Goal: Navigation & Orientation: Find specific page/section

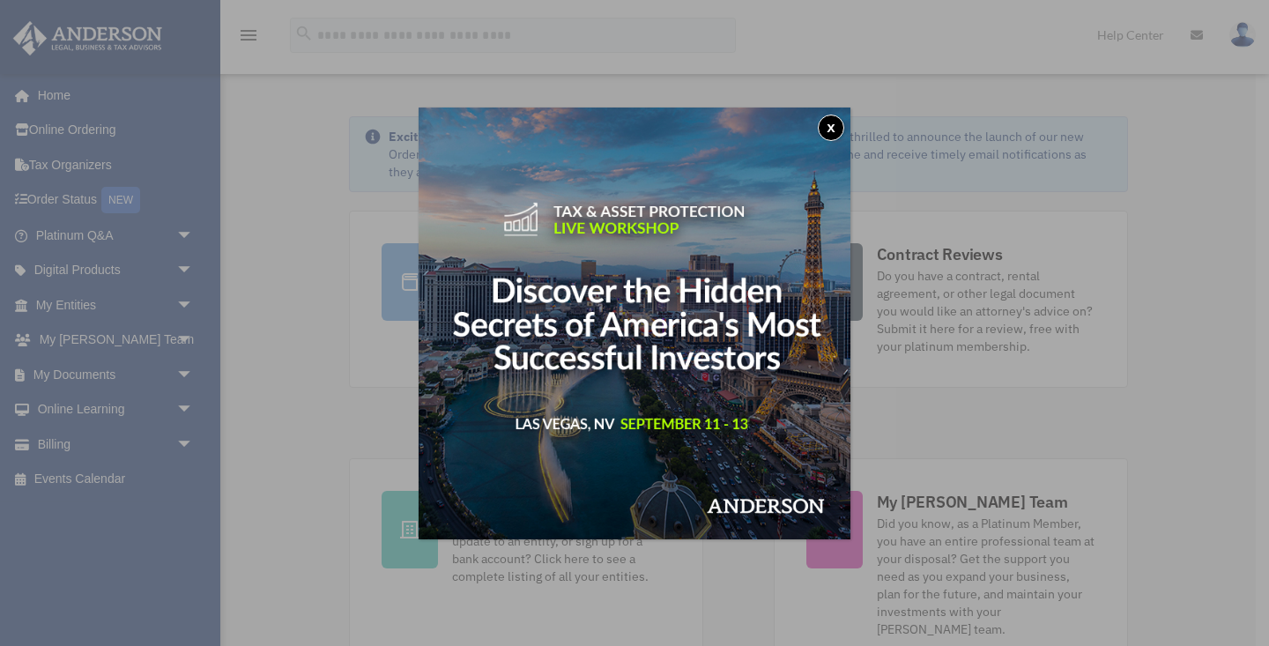
click at [835, 113] on img at bounding box center [635, 324] width 432 height 432
click at [827, 126] on button "x" at bounding box center [831, 128] width 26 height 26
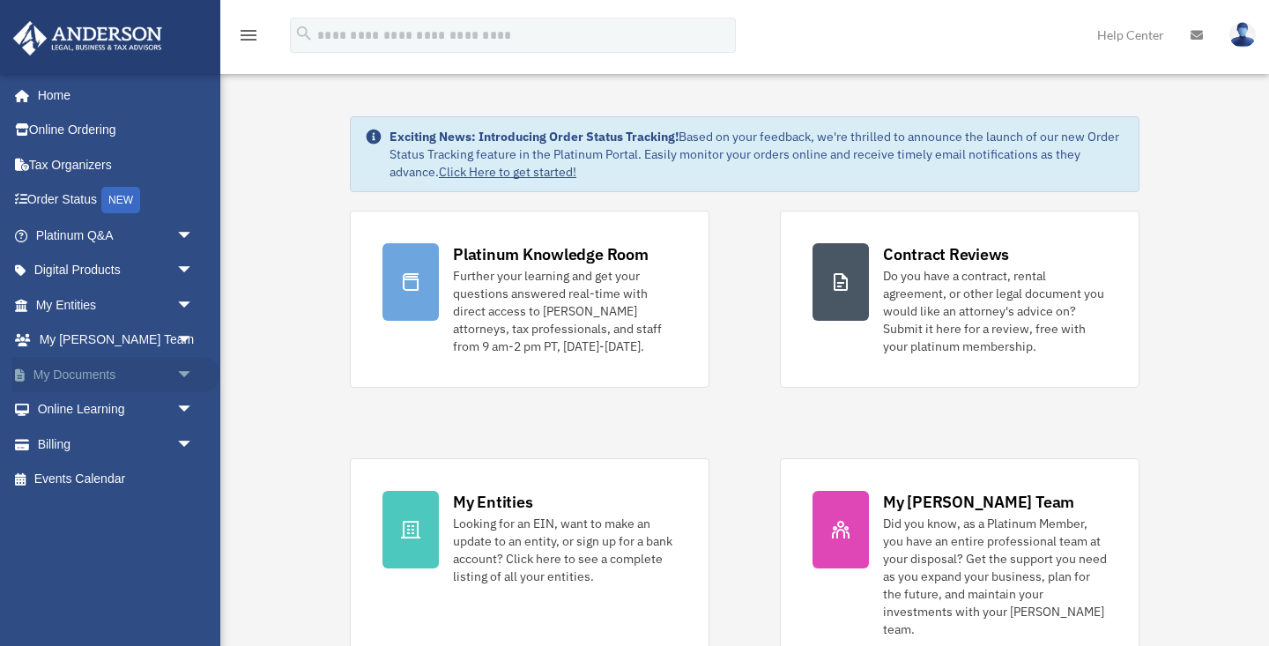
click at [182, 375] on span "arrow_drop_down" at bounding box center [193, 375] width 35 height 36
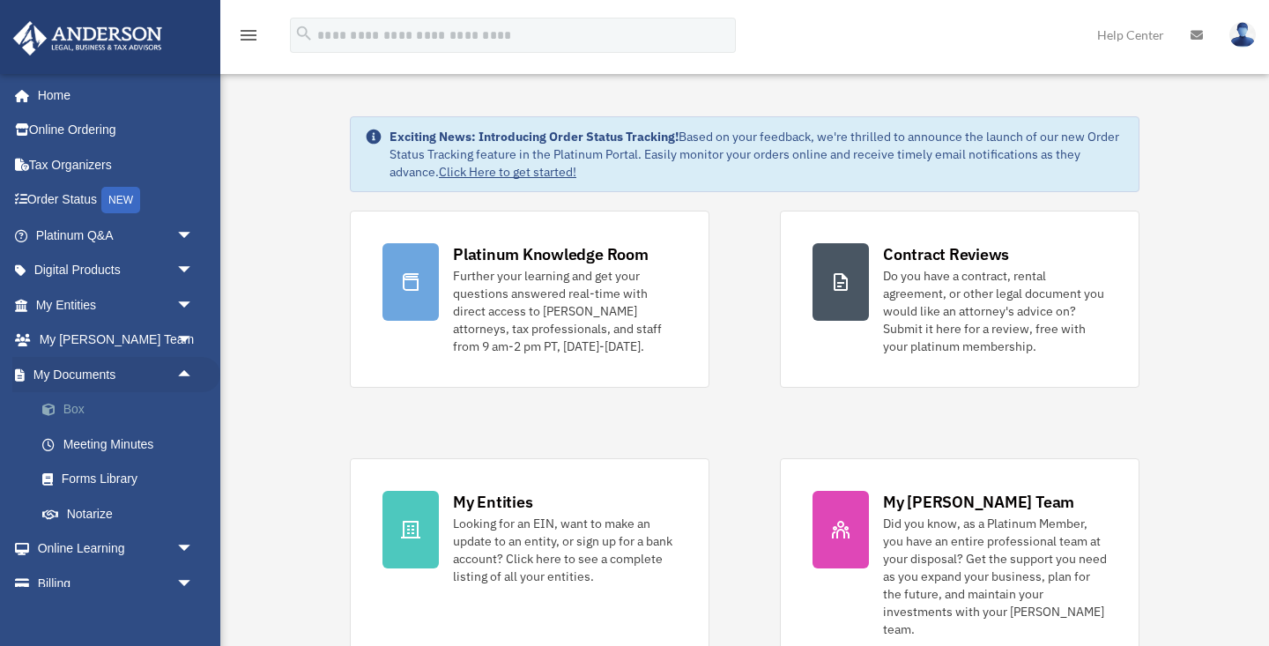
click at [159, 417] on link "Box" at bounding box center [123, 409] width 196 height 35
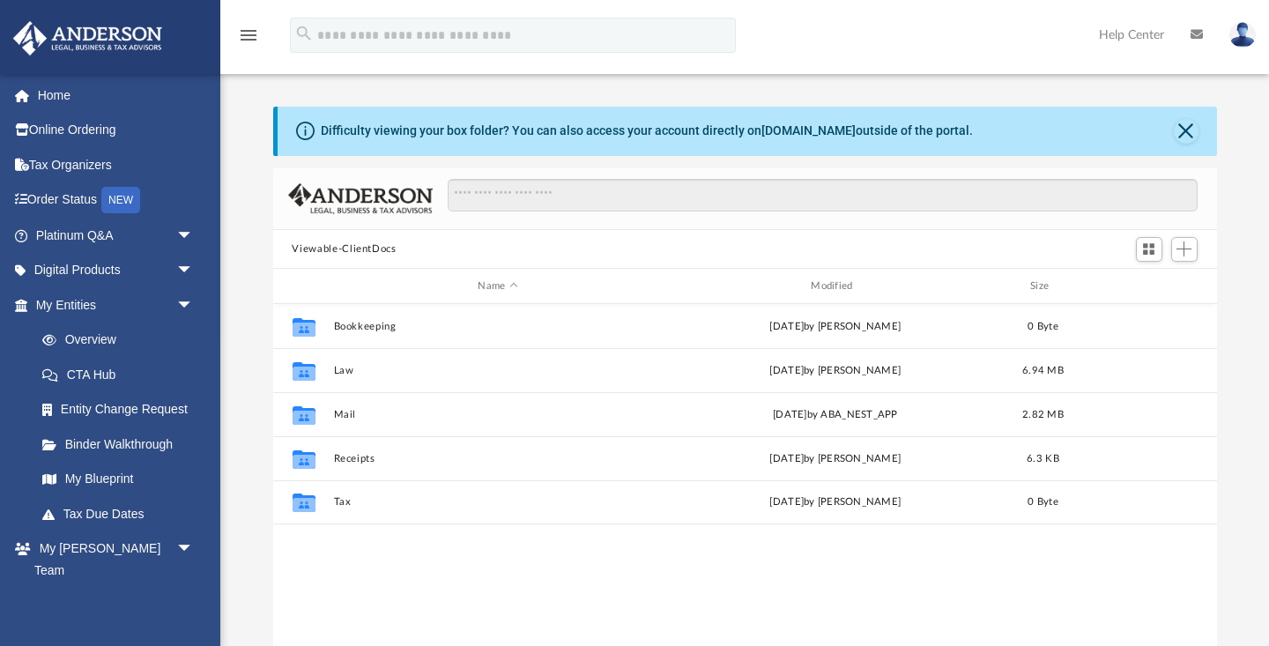
scroll to position [400, 944]
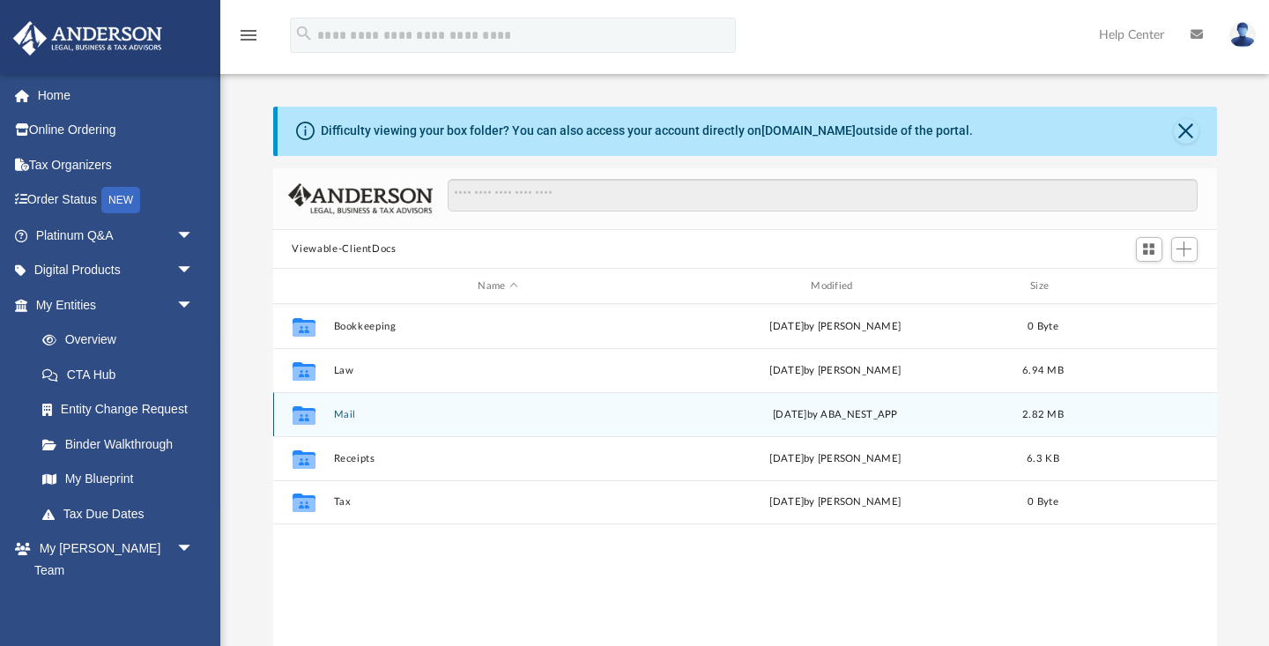
click at [400, 413] on button "Mail" at bounding box center [498, 414] width 330 height 11
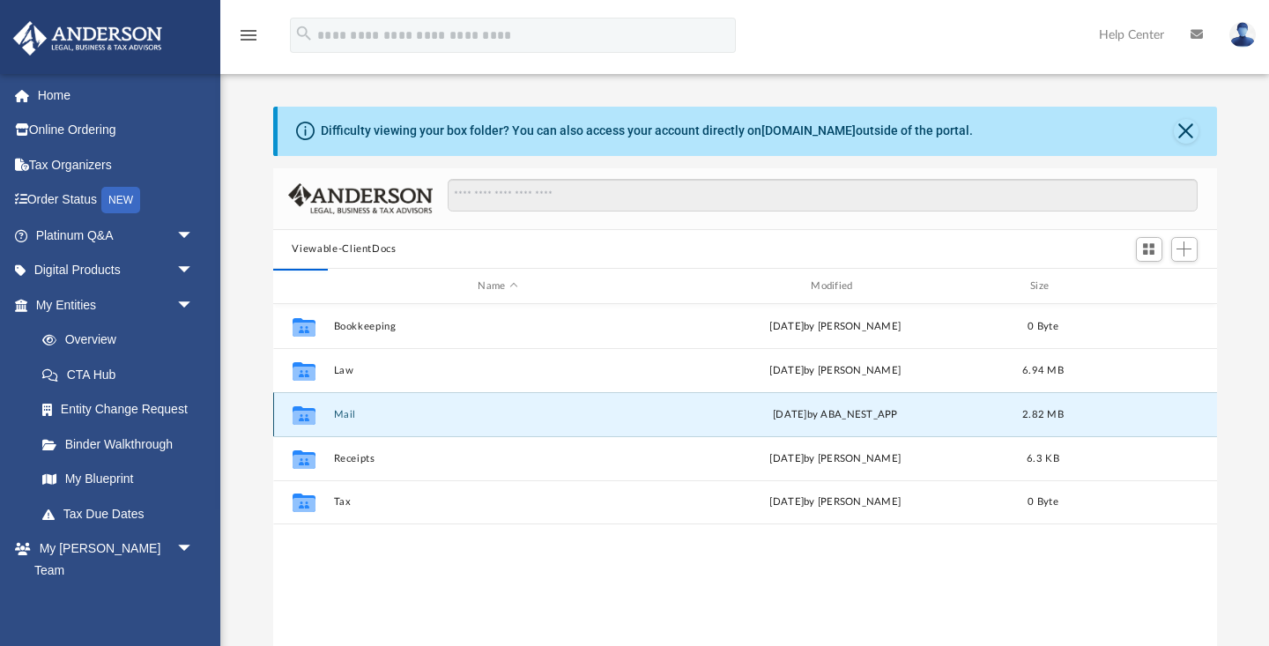
click at [321, 414] on div "Collaborated Folder" at bounding box center [303, 415] width 44 height 28
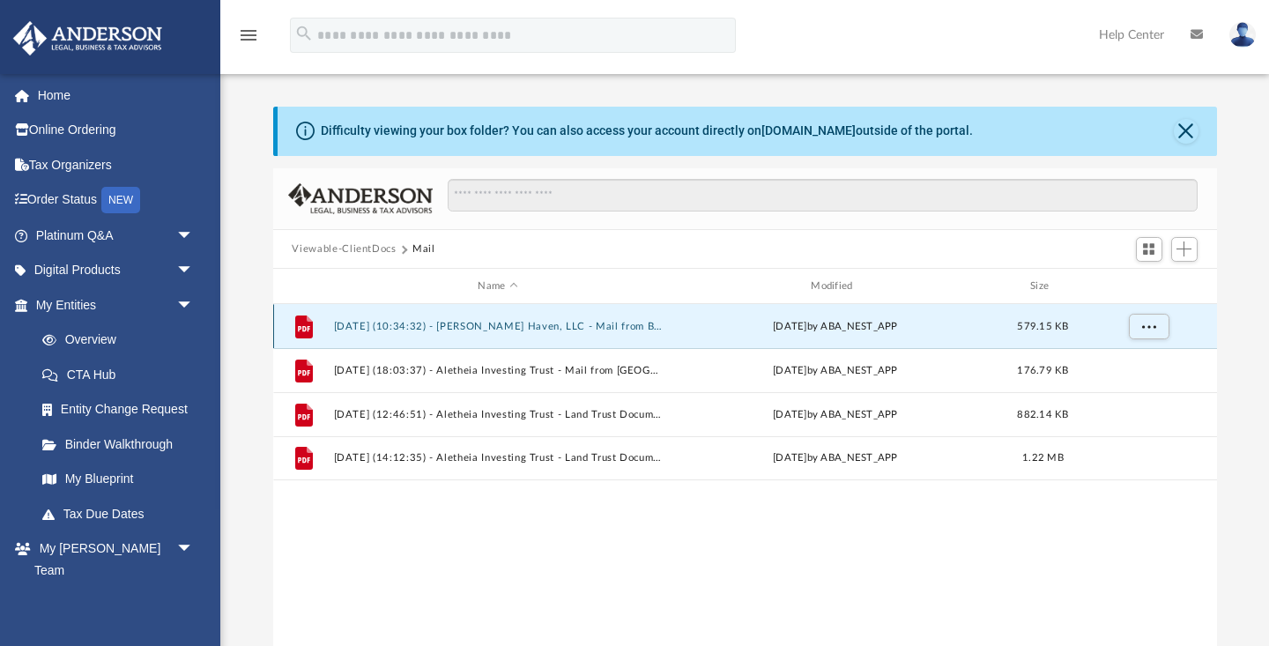
click at [555, 326] on button "[DATE] (10:34:32) - [PERSON_NAME] Haven, LLC - Mail from Bank of America.pdf" at bounding box center [498, 326] width 330 height 11
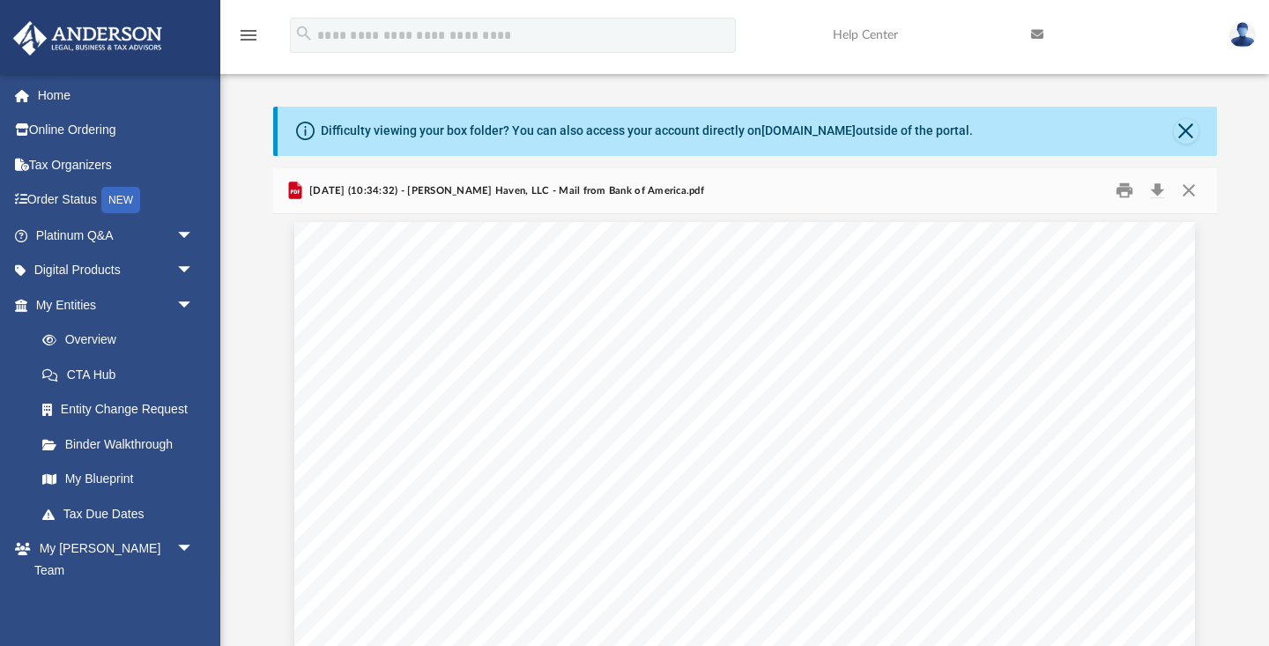
scroll to position [0, 0]
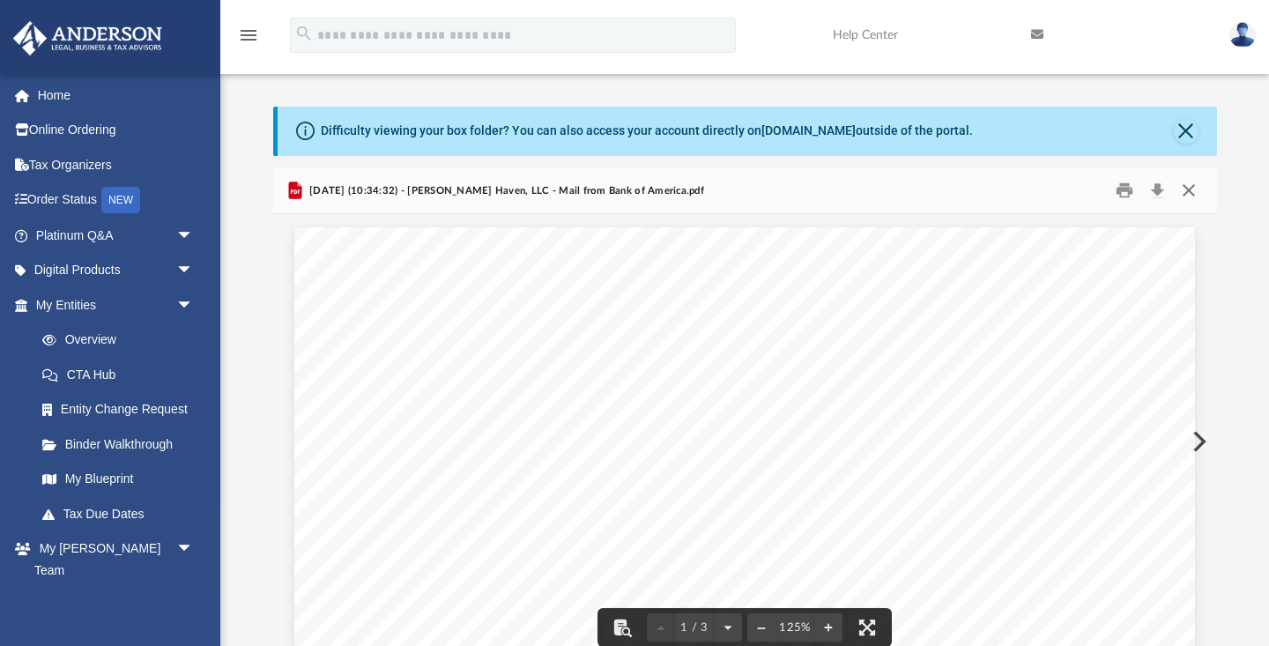
click at [1191, 190] on button "Close" at bounding box center [1189, 190] width 32 height 27
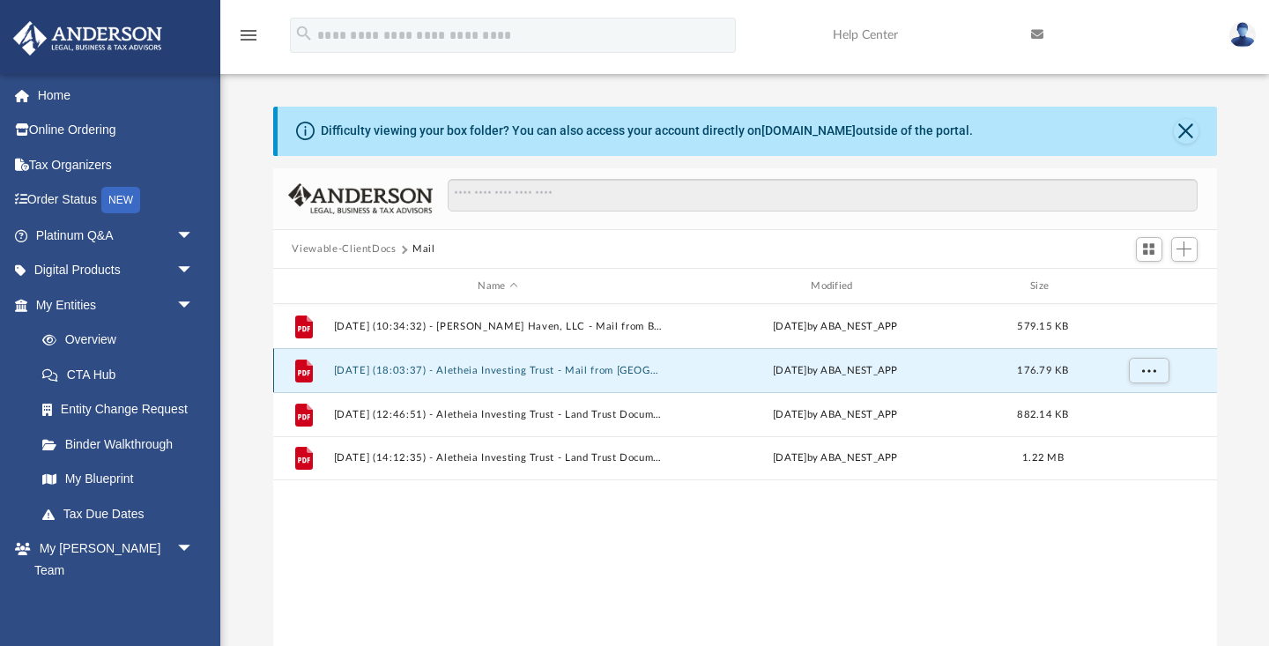
click at [623, 372] on button "[DATE] (18:03:37) - Aletheia Investing Trust - Mail from [GEOGRAPHIC_DATA]pdf" at bounding box center [498, 370] width 330 height 11
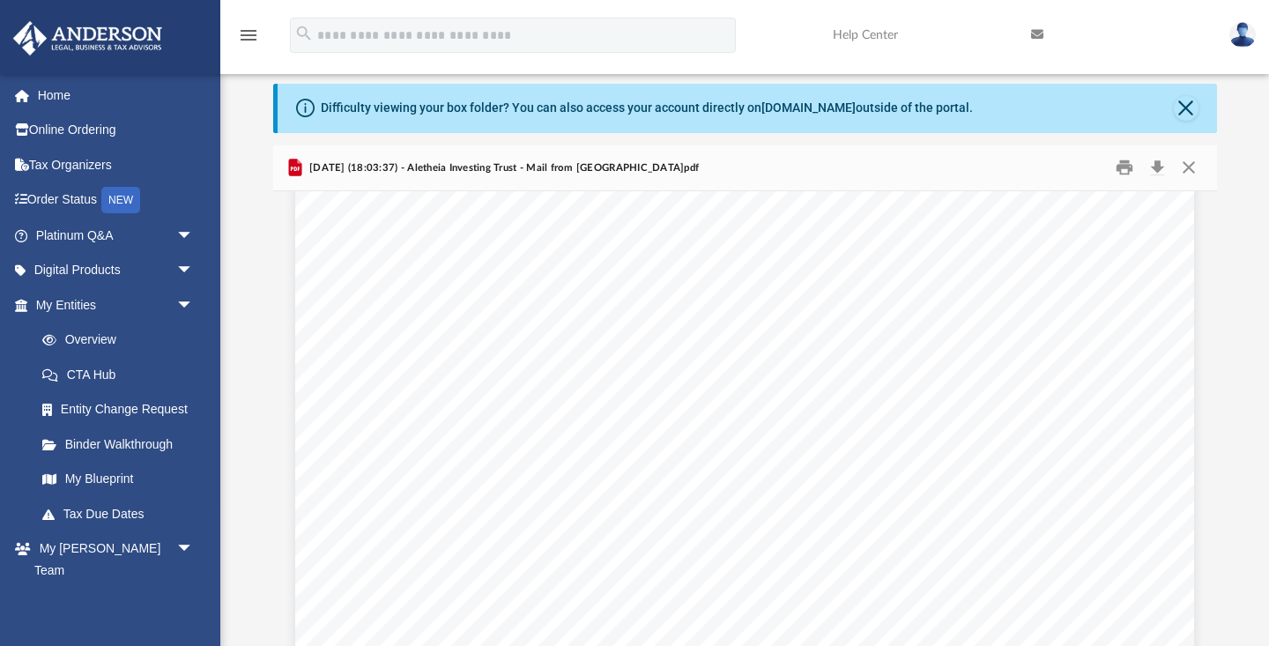
scroll to position [96, 0]
click at [1182, 164] on button "Close" at bounding box center [1189, 167] width 32 height 27
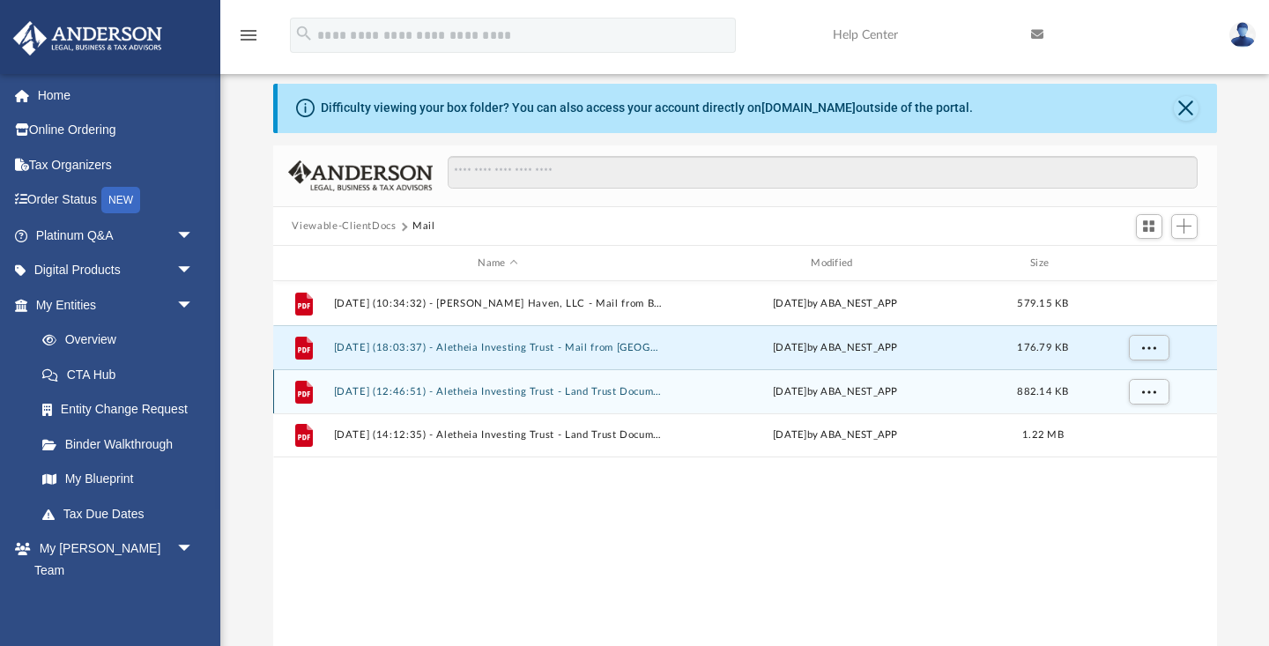
click at [621, 388] on button "[DATE] (12:46:51) - Aletheia Investing Trust - Land Trust Documents from [GEOGR…" at bounding box center [498, 391] width 330 height 11
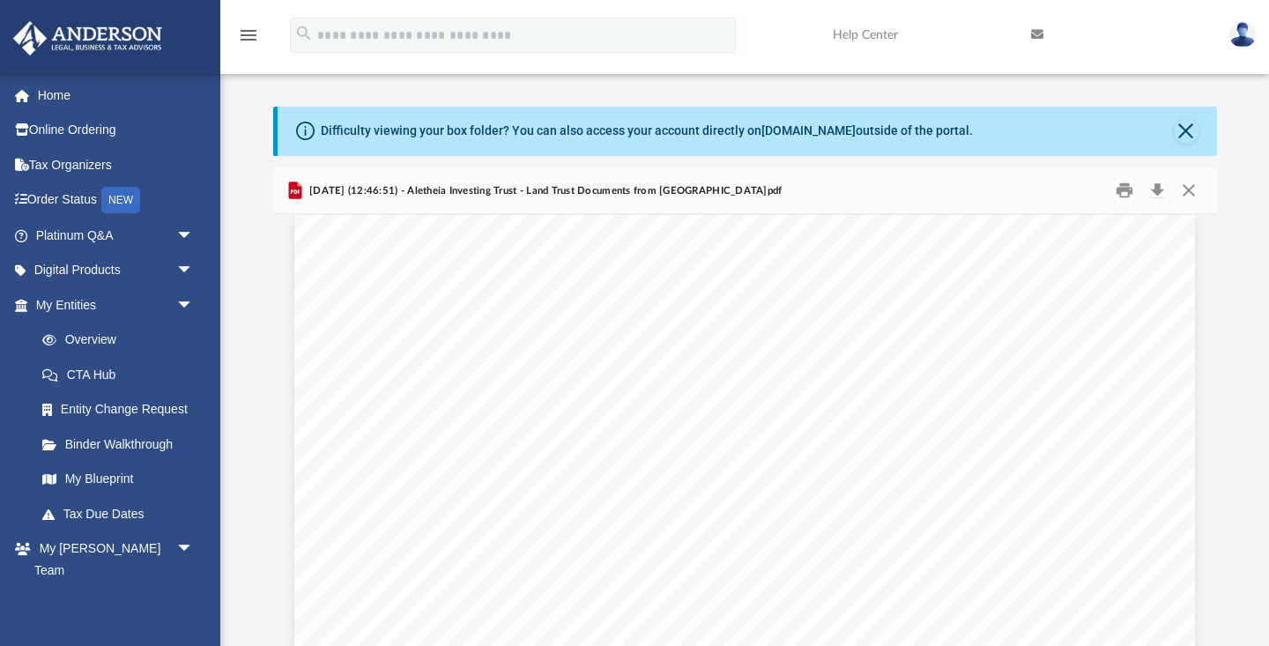
scroll to position [0, 0]
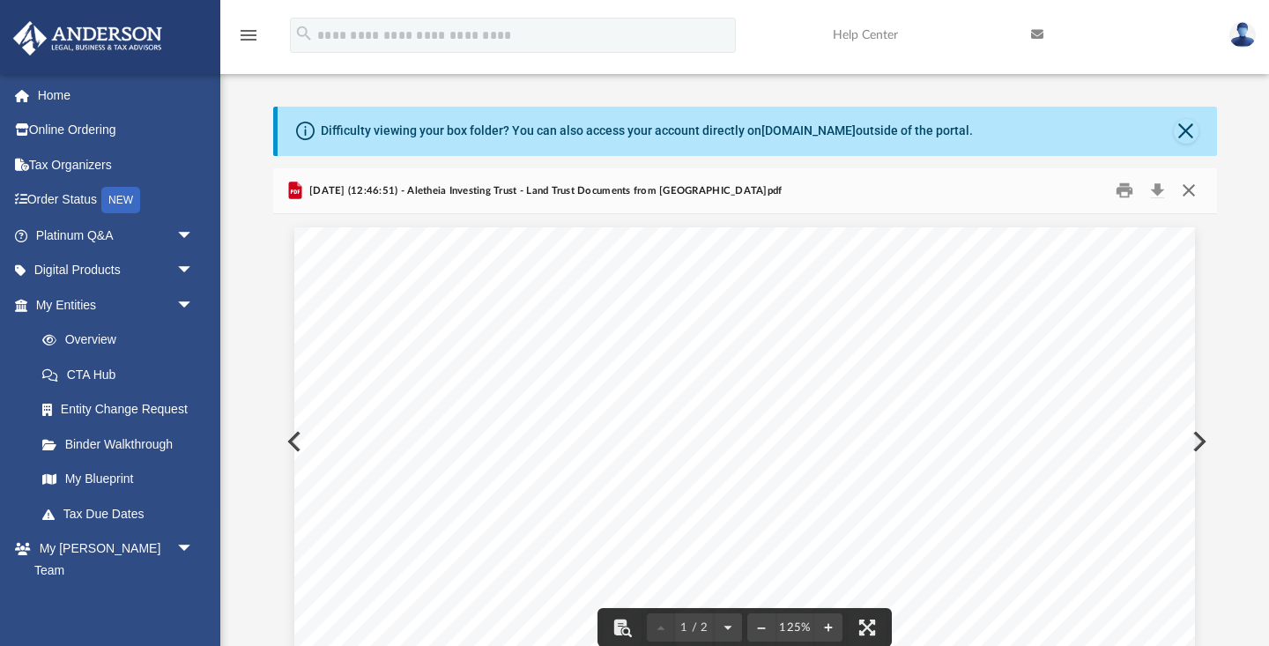
click at [1194, 191] on button "Close" at bounding box center [1189, 190] width 32 height 27
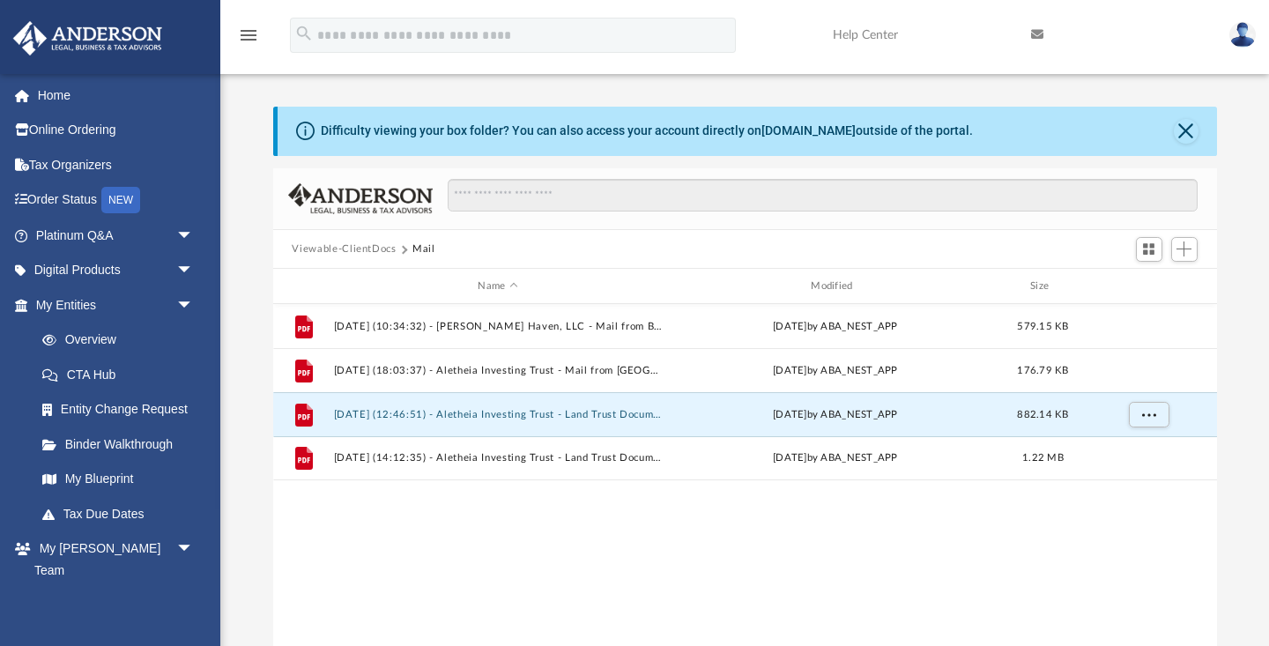
click at [592, 565] on div "File [DATE] (10:34:32) - [PERSON_NAME][GEOGRAPHIC_DATA], LLC - Mail from Bank o…" at bounding box center [745, 487] width 944 height 366
